Goal: Information Seeking & Learning: Learn about a topic

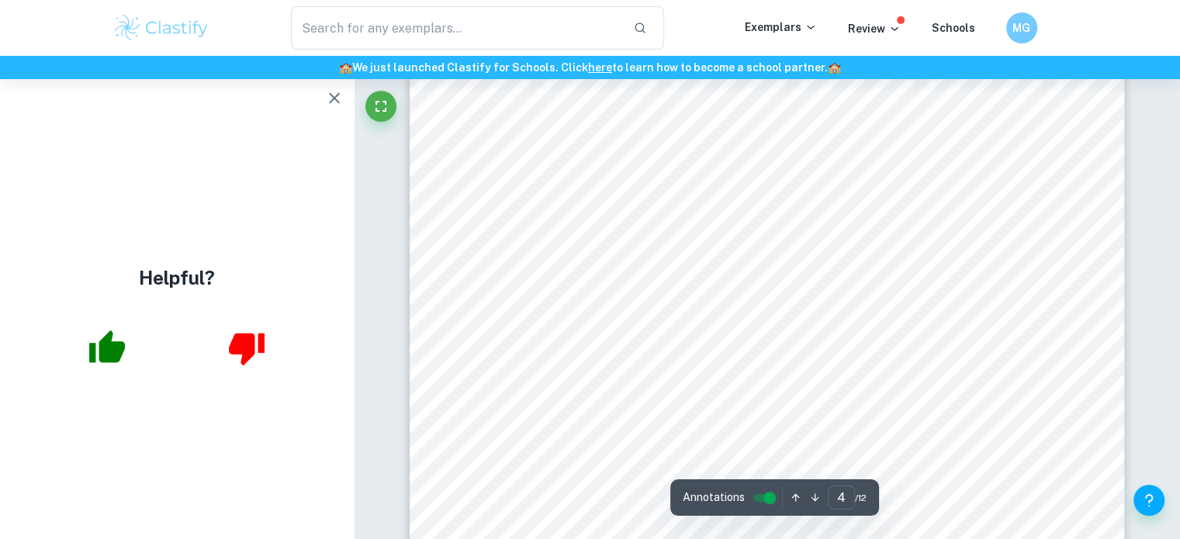
scroll to position [3370, 0]
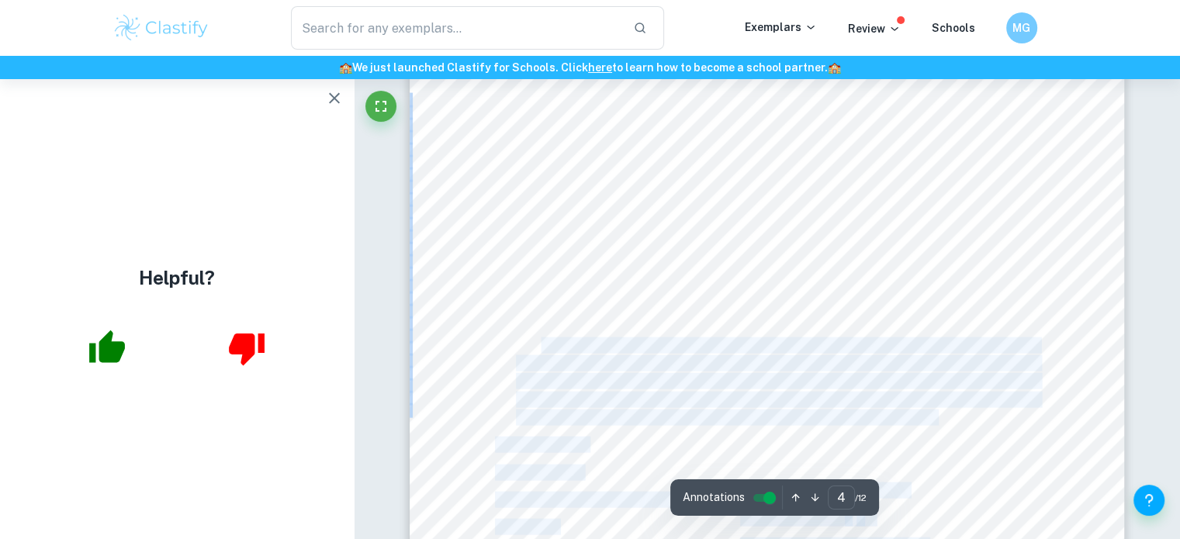
drag, startPoint x: 495, startPoint y: 330, endPoint x: 542, endPoint y: 338, distance: 47.2
click at [542, 338] on div "4 4 Variables Independent variable The independent variable in this investigati…" at bounding box center [767, 401] width 715 height 1011
click at [542, 339] on span "Temperature of deionized water was constant during the investigation, and about…" at bounding box center [777, 346] width 523 height 15
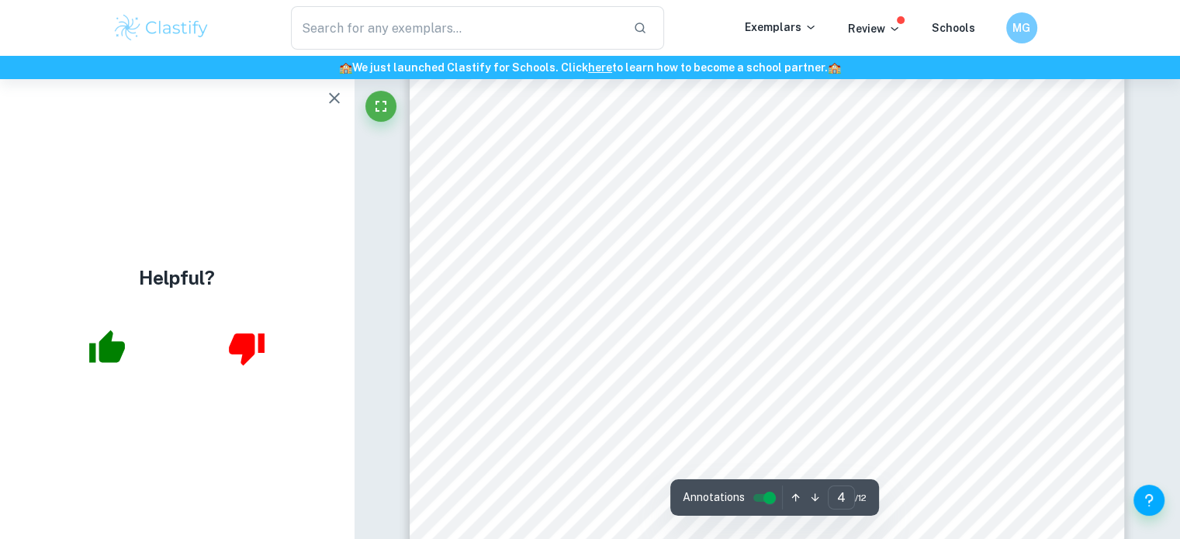
drag, startPoint x: 514, startPoint y: 221, endPoint x: 698, endPoint y: 282, distance: 192.9
click at [698, 282] on div "4 4 Variables Independent variable The independent variable in this investigati…" at bounding box center [767, 401] width 715 height 1011
drag, startPoint x: 698, startPoint y: 282, endPoint x: 514, endPoint y: 235, distance: 188.9
click at [514, 235] on div "4 4 Variables Independent variable The independent variable in this investigati…" at bounding box center [767, 401] width 715 height 1011
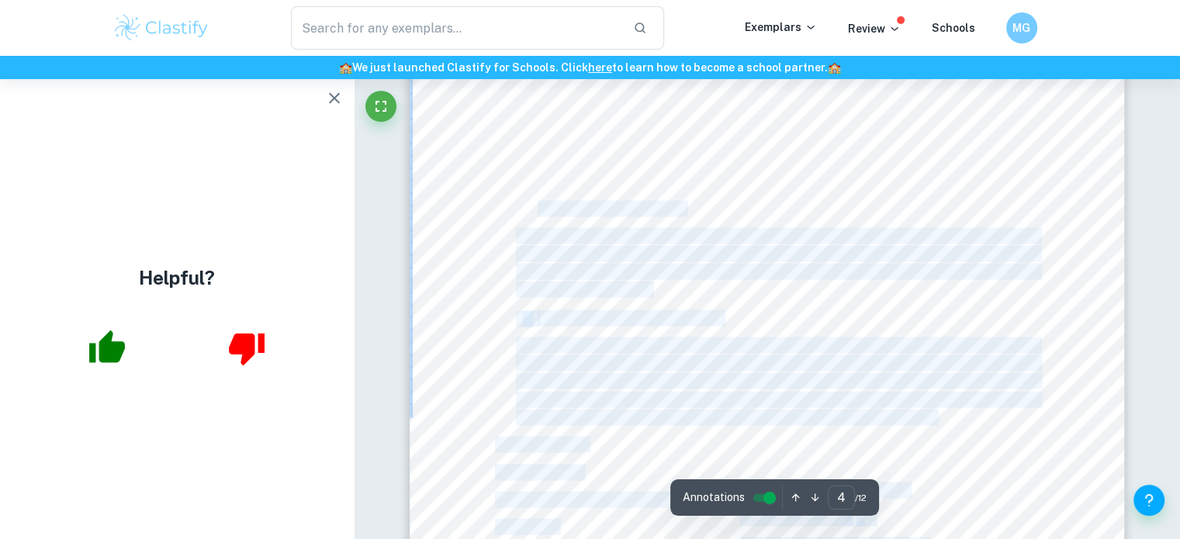
drag, startPoint x: 538, startPoint y: 204, endPoint x: 723, endPoint y: 319, distance: 218.1
click at [723, 319] on div "4 4 Variables Independent variable The independent variable in this investigati…" at bounding box center [767, 401] width 715 height 1011
copy div "Loremips dolor sitametcon Adipis eli seddoeiusmodt, inci utl etdo ma aliquaenim…"
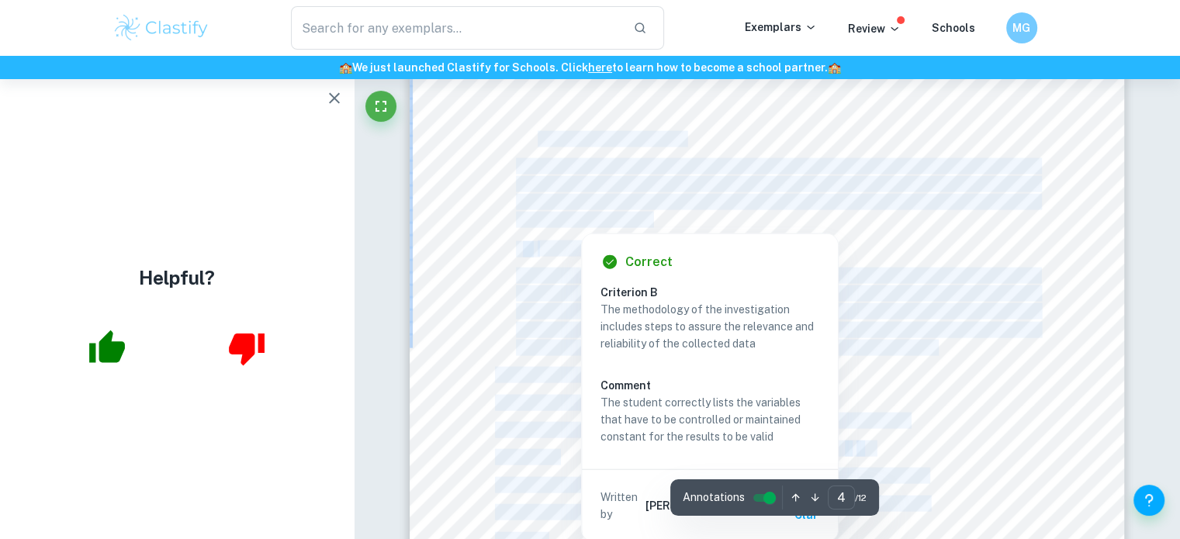
scroll to position [3479, 0]
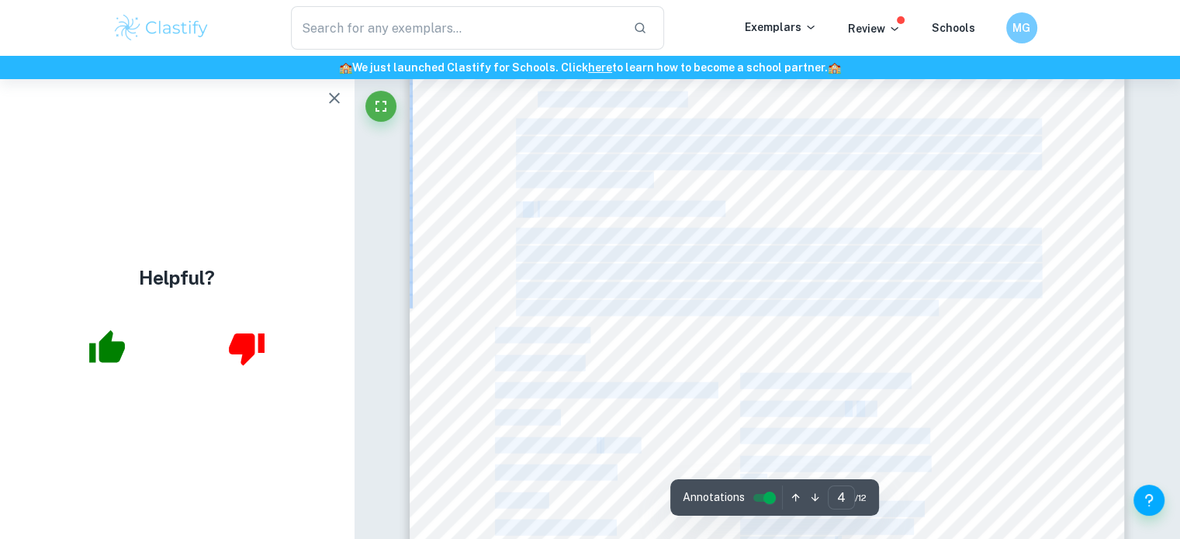
click at [476, 334] on div "4 4 Variables Independent variable The independent variable in this investigati…" at bounding box center [767, 292] width 715 height 1011
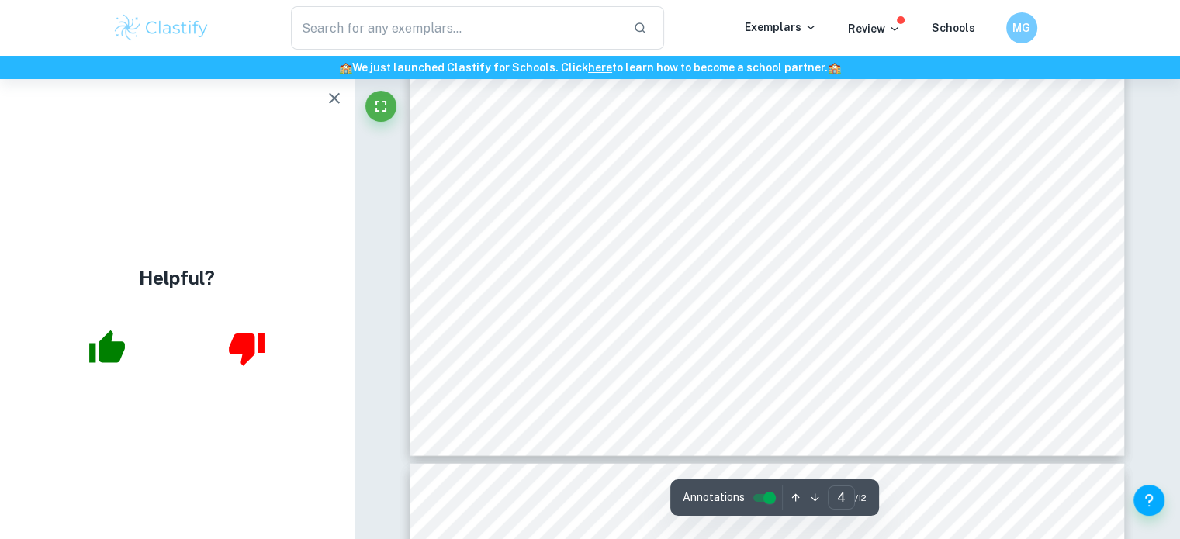
scroll to position [3836, 0]
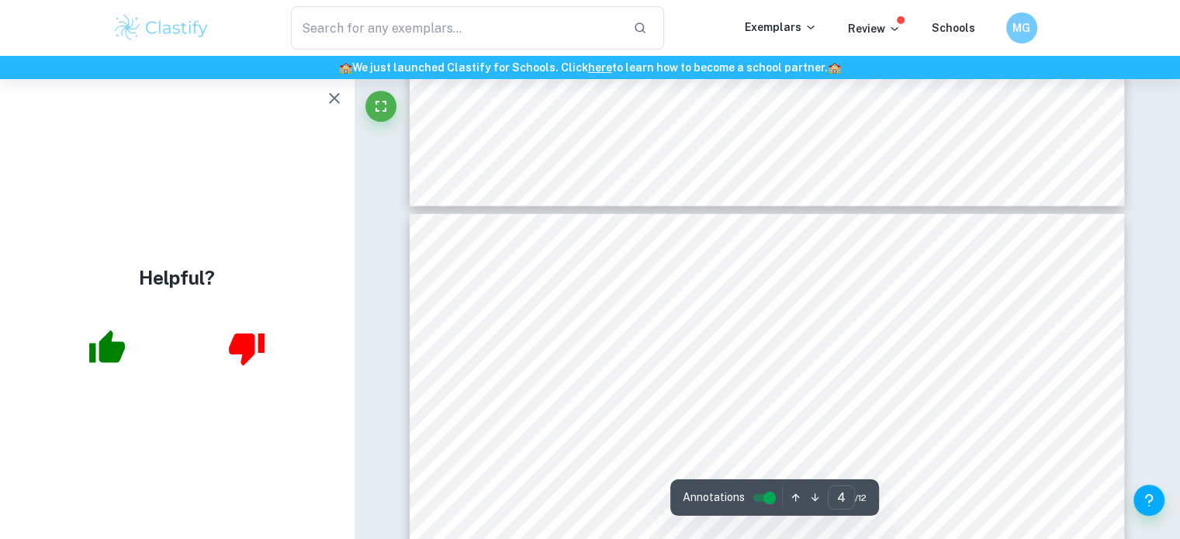
type input "5"
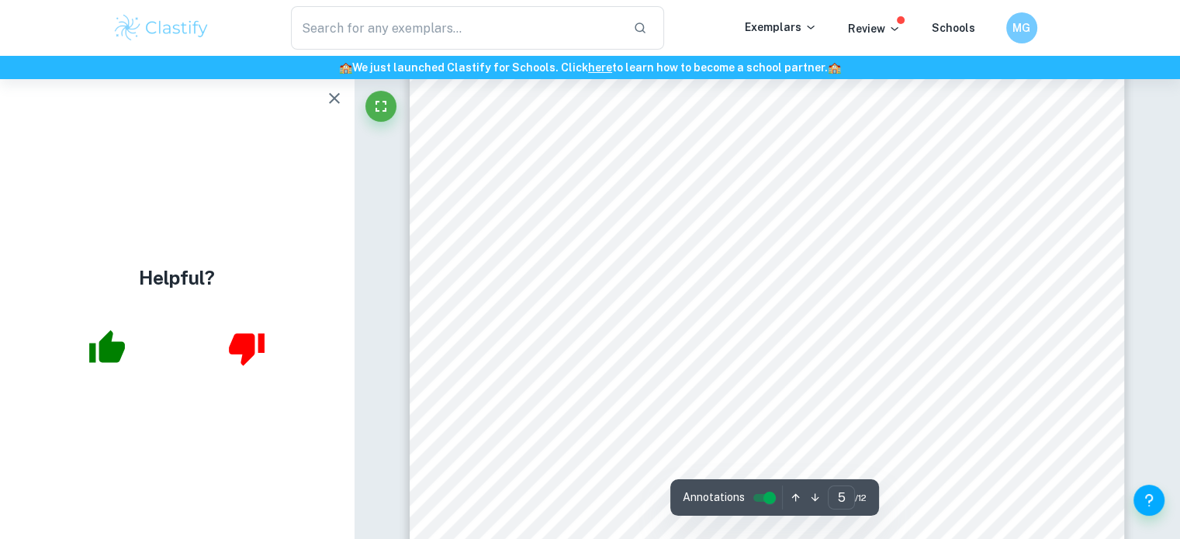
scroll to position [4280, 0]
